Goal: Find specific page/section: Find specific page/section

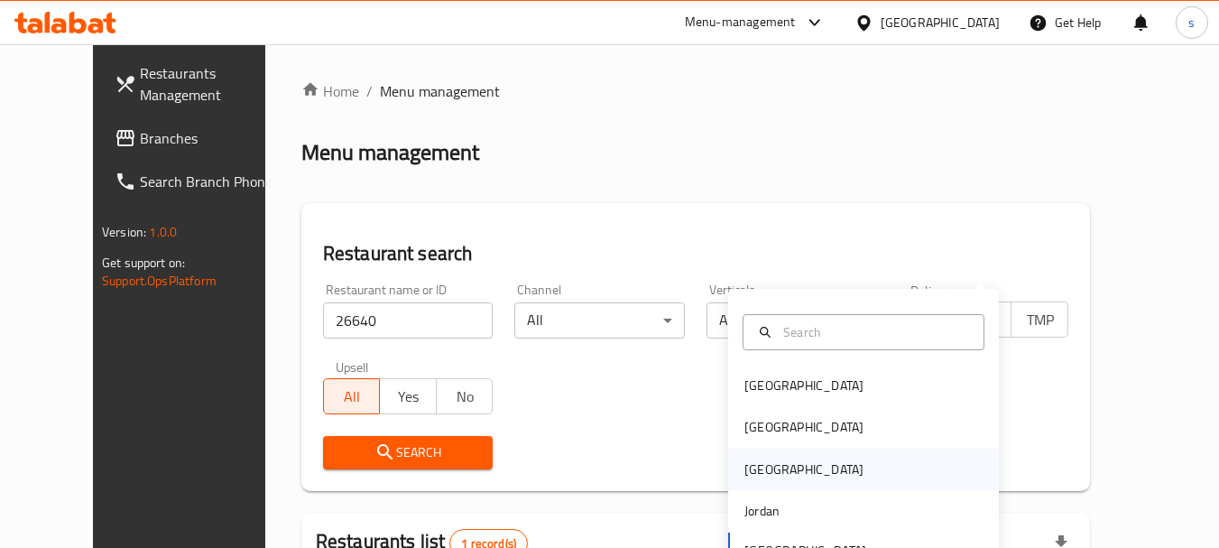
scroll to position [242, 0]
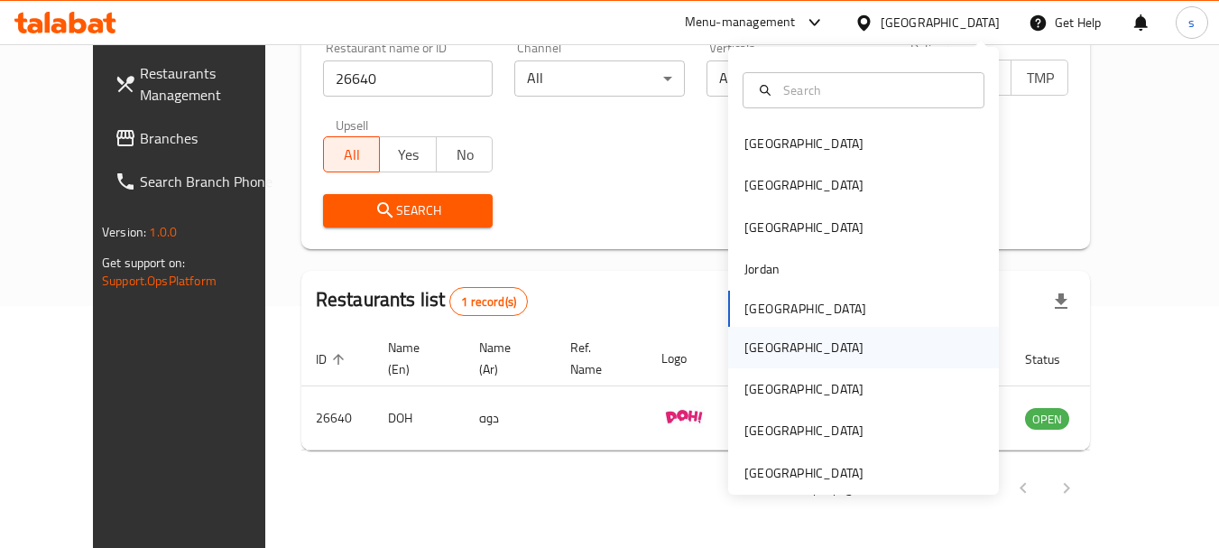
click at [744, 351] on div "[GEOGRAPHIC_DATA]" at bounding box center [803, 347] width 119 height 20
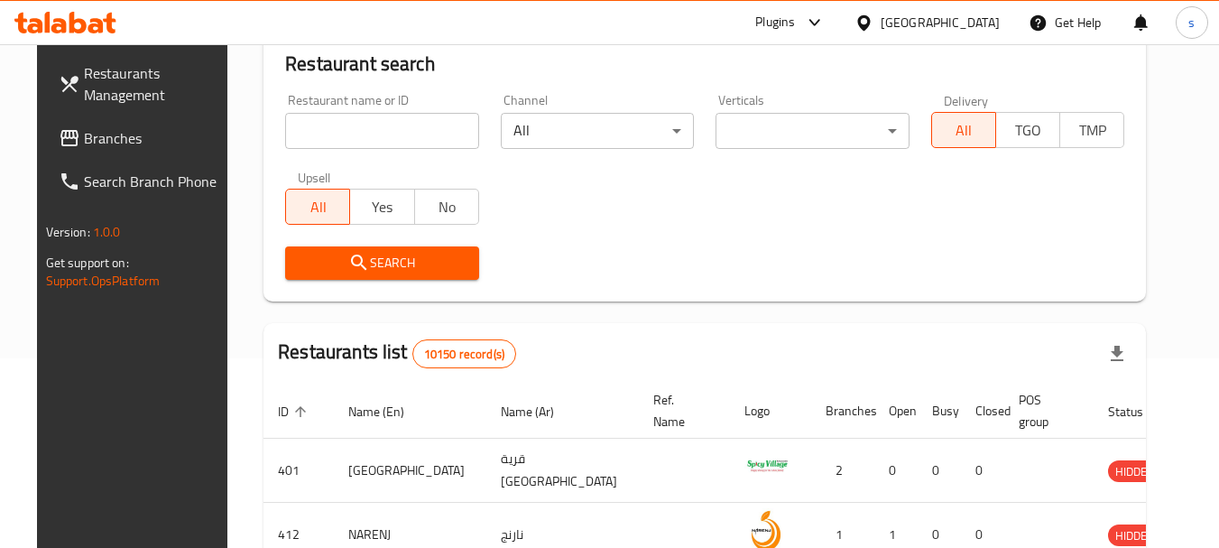
scroll to position [242, 0]
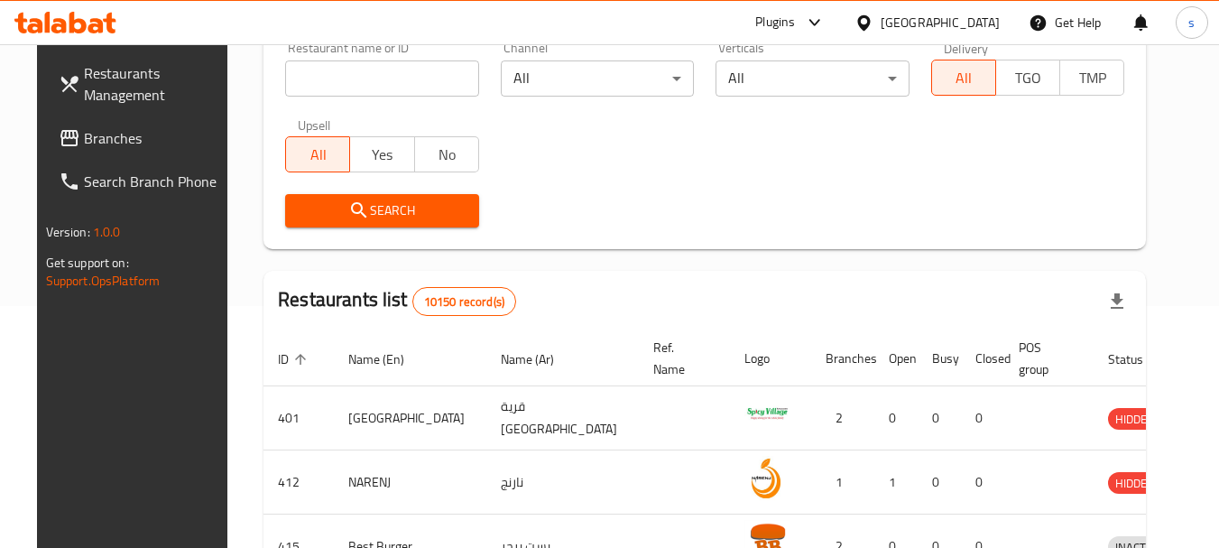
click at [127, 148] on span "Branches" at bounding box center [155, 138] width 143 height 22
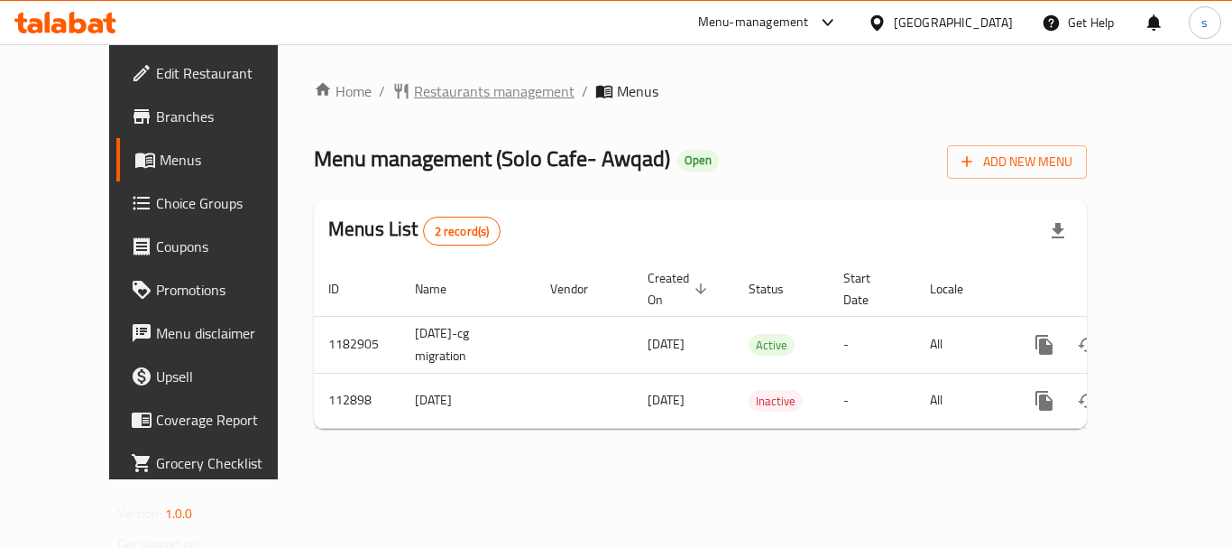
click at [441, 91] on span "Restaurants management" at bounding box center [494, 91] width 161 height 22
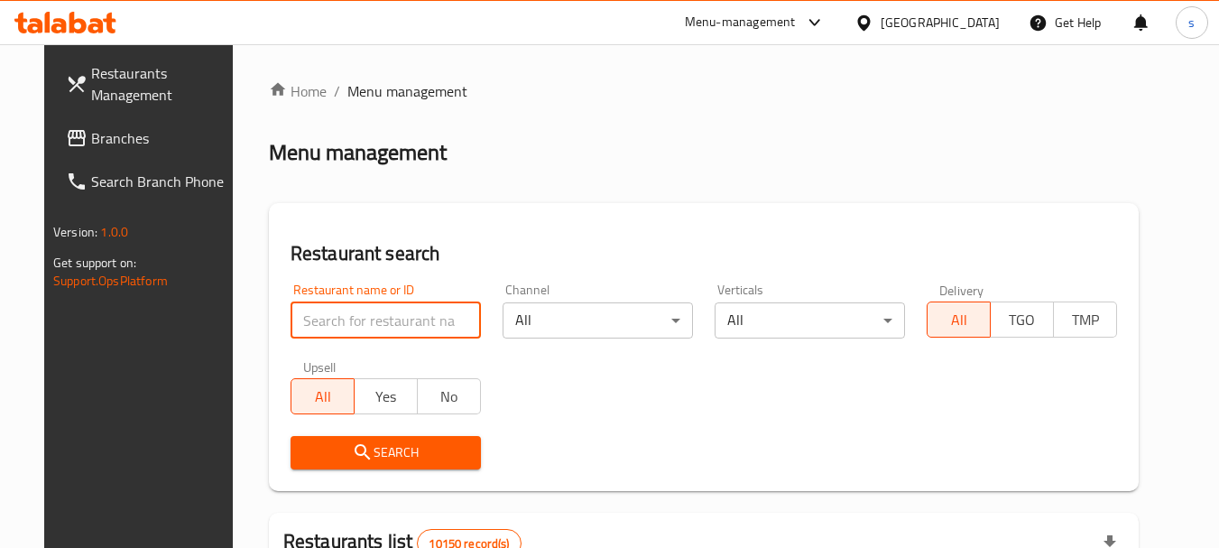
click at [348, 323] on input "search" at bounding box center [385, 320] width 190 height 36
paste input "605025"
type input "605025"
click at [345, 418] on div "Upsell All Yes No" at bounding box center [386, 387] width 212 height 76
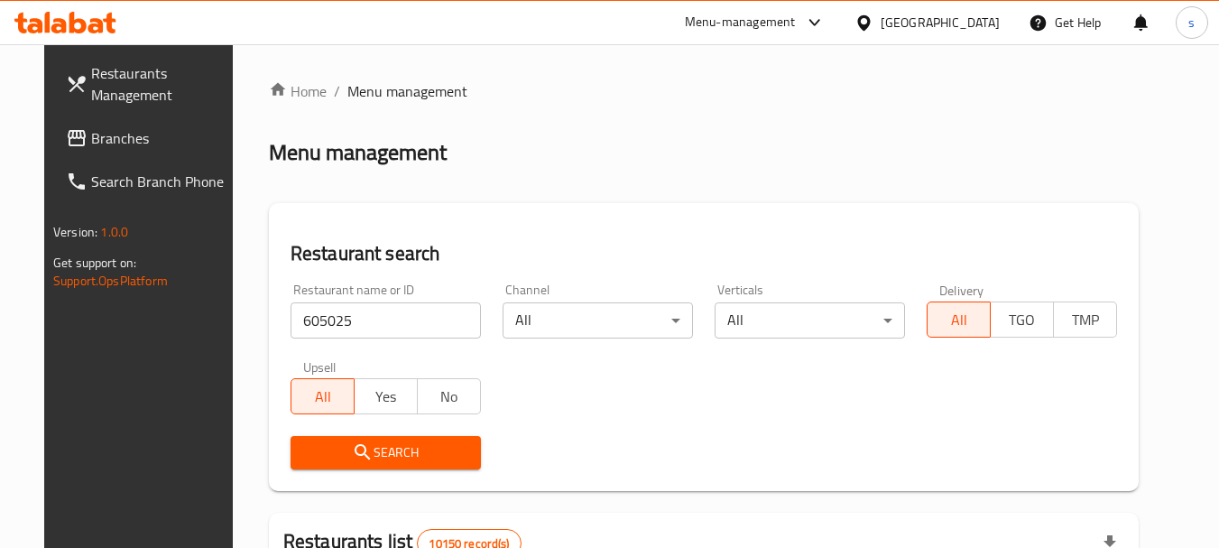
click at [322, 451] on span "Search" at bounding box center [385, 452] width 161 height 23
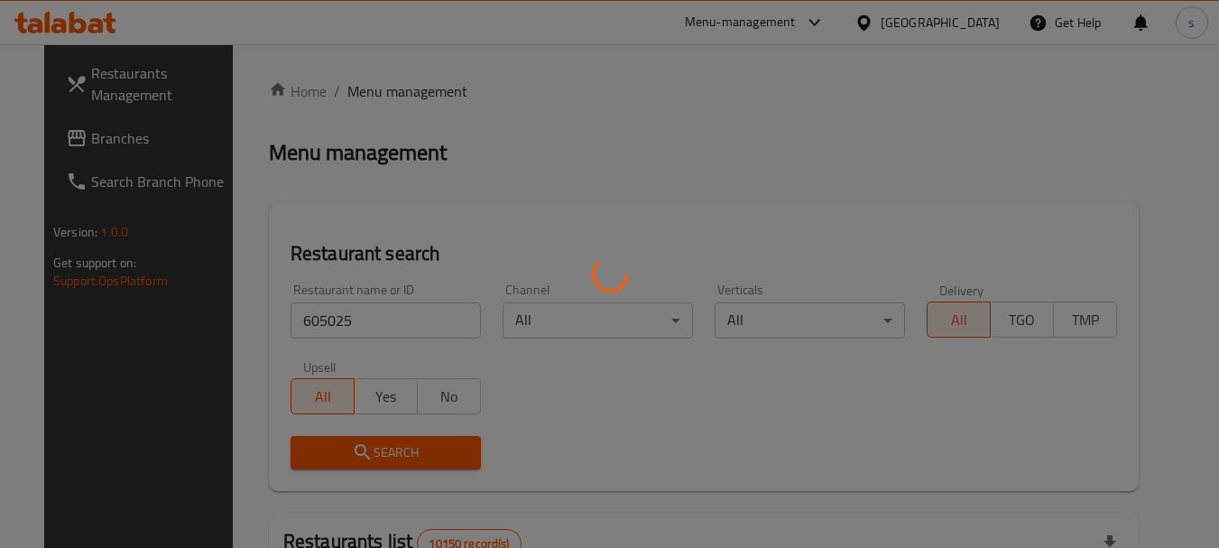
click at [322, 447] on div at bounding box center [609, 274] width 1219 height 548
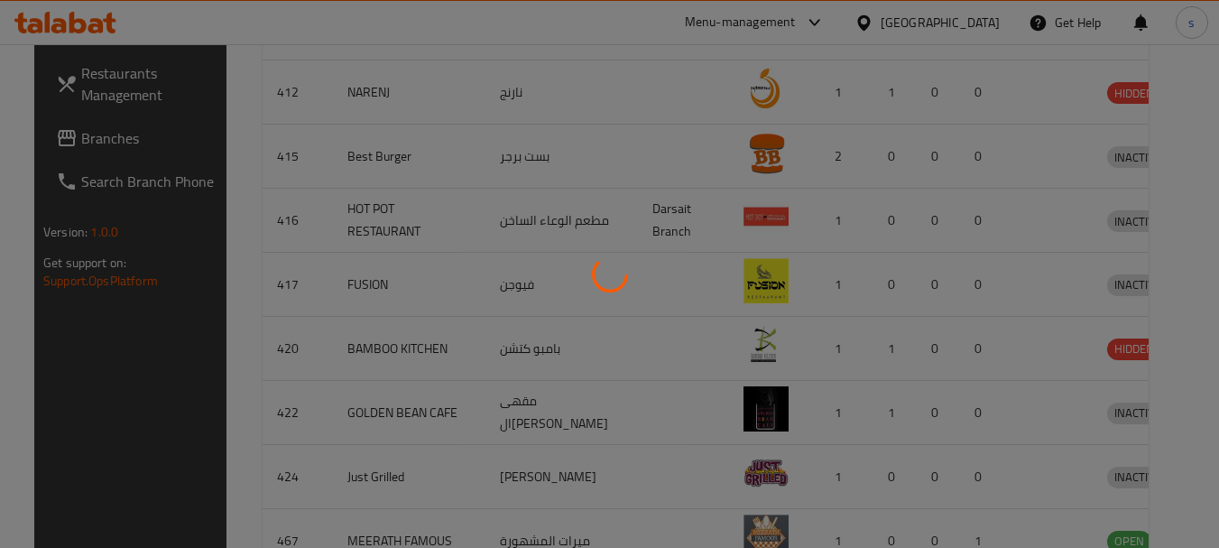
scroll to position [242, 0]
